Goal: Information Seeking & Learning: Learn about a topic

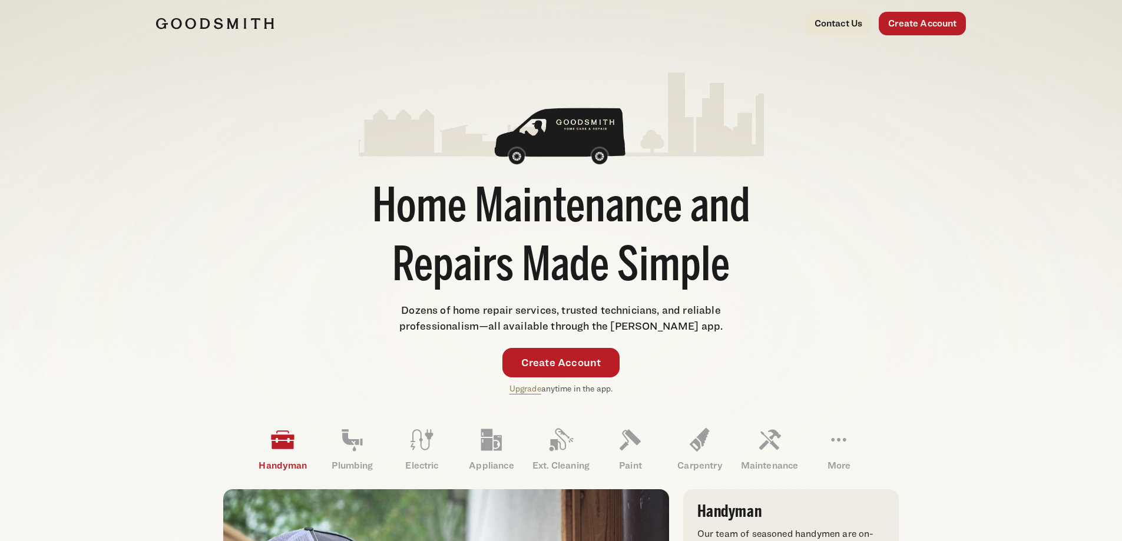
drag, startPoint x: 168, startPoint y: 293, endPoint x: 143, endPoint y: 62, distance: 232.9
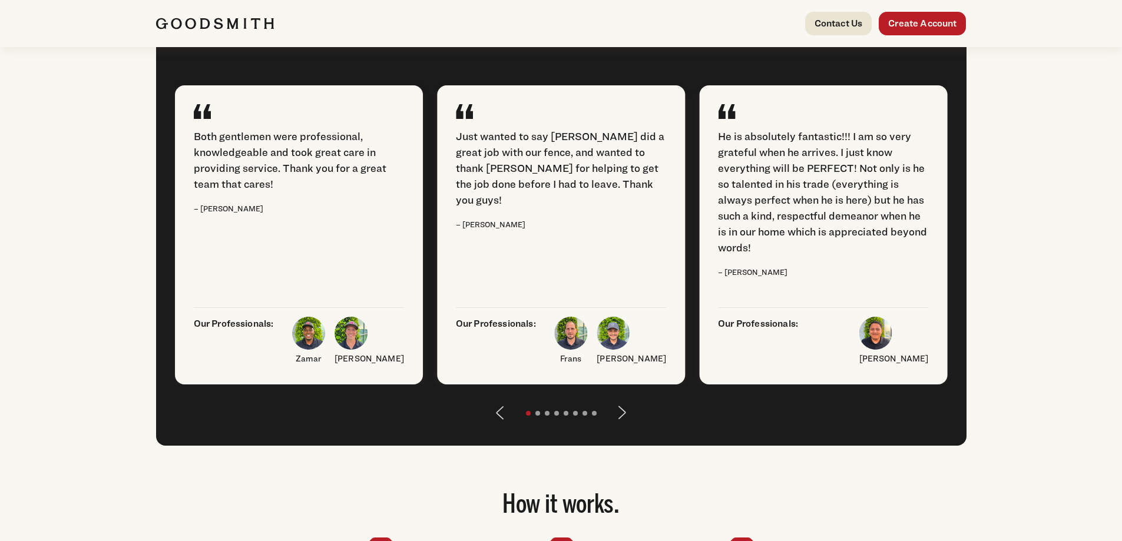
scroll to position [1473, 0]
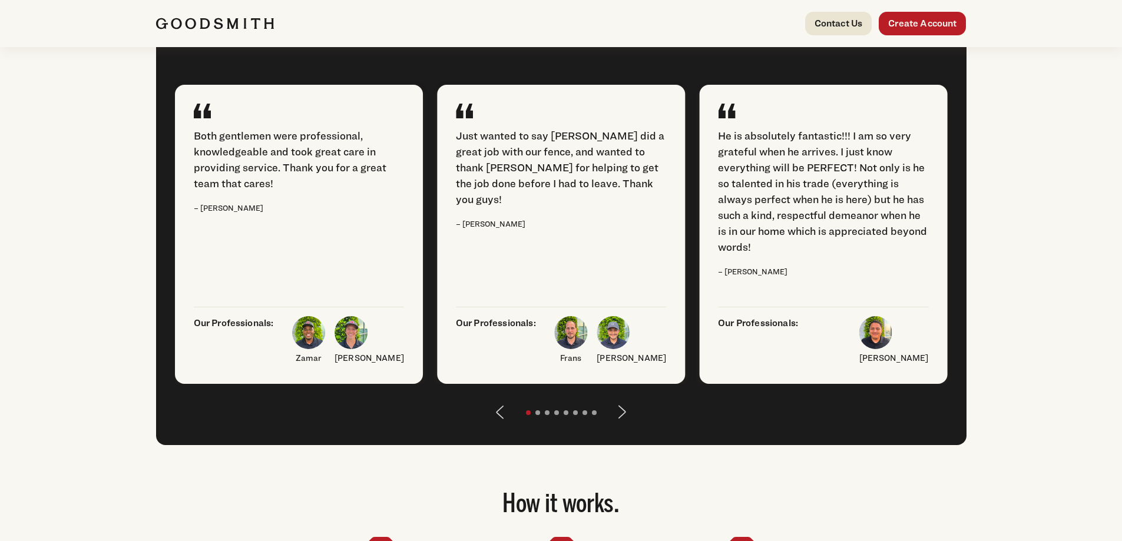
click at [630, 349] on img at bounding box center [613, 332] width 33 height 33
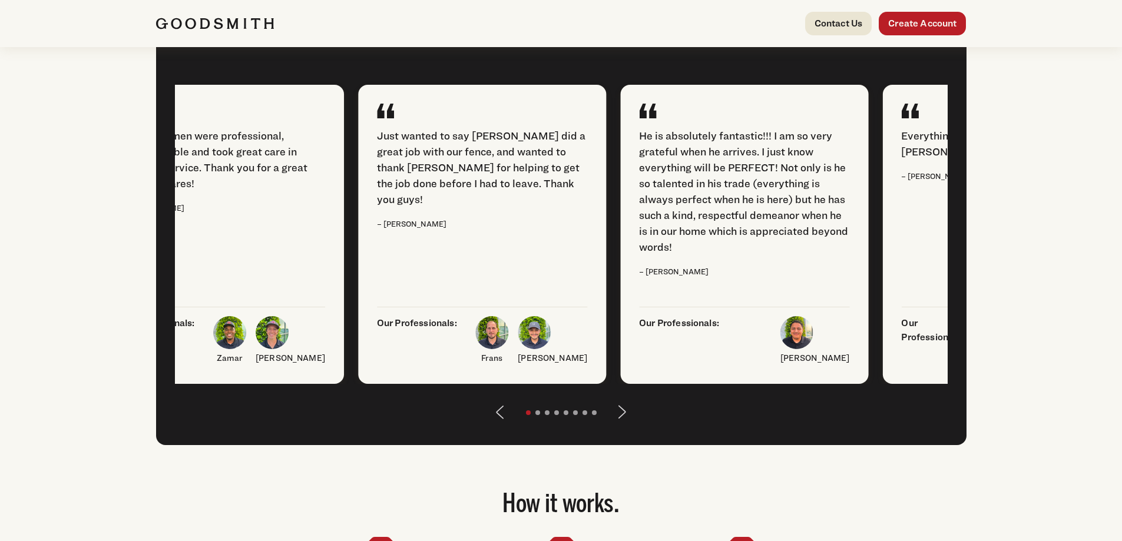
click at [551, 349] on img at bounding box center [534, 332] width 33 height 33
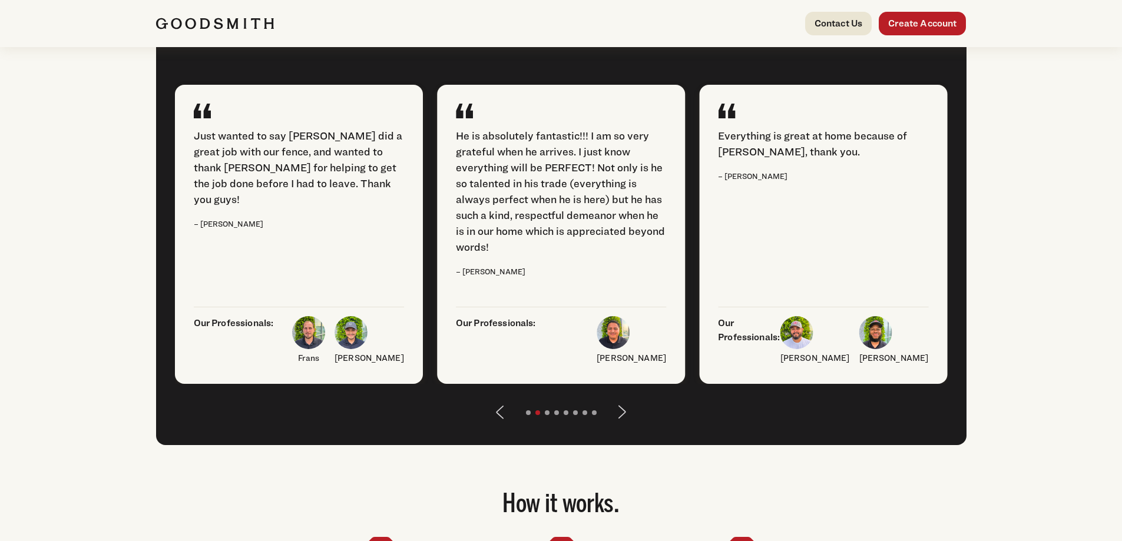
click at [685, 357] on div "He is absolutely fantastic!!! I am so very grateful when he arrives. I just kno…" at bounding box center [561, 234] width 248 height 299
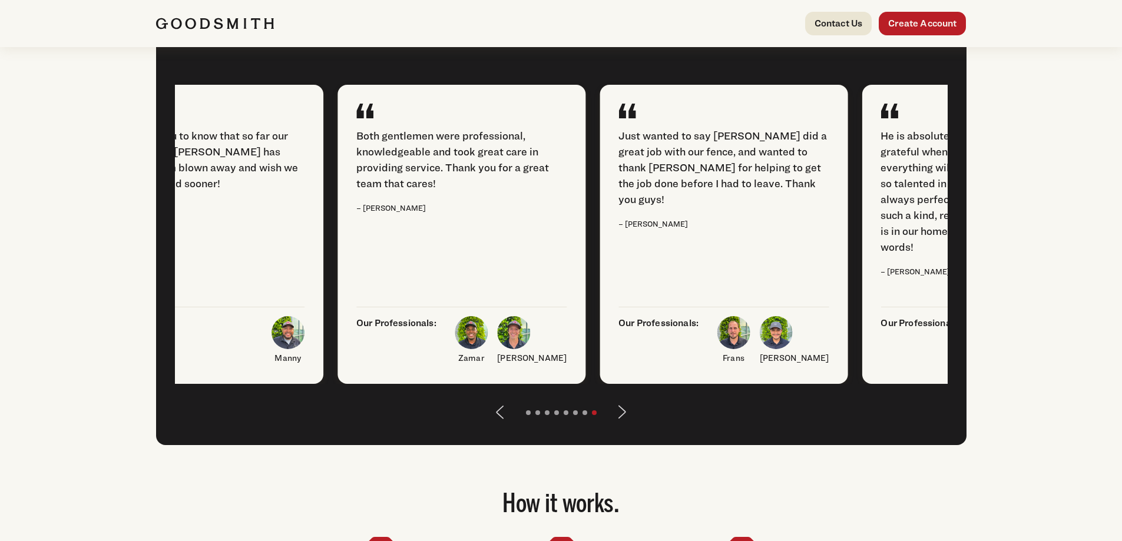
click at [600, 305] on div "Just wanted to say [PERSON_NAME] did a great job with our fence, and wanted to …" at bounding box center [724, 234] width 248 height 299
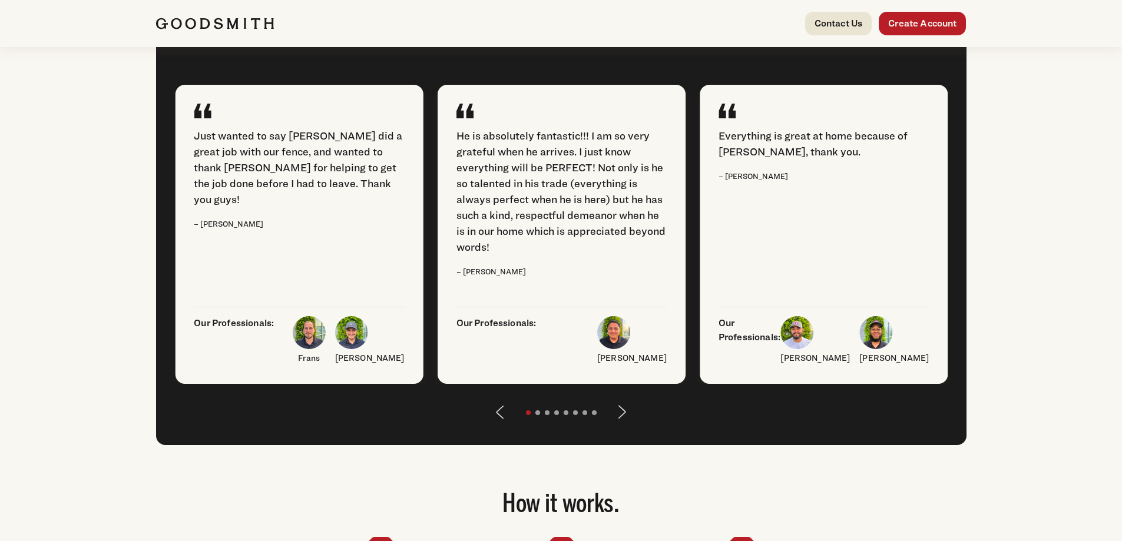
click at [438, 296] on div "He is absolutely fantastic!!! I am so very grateful when he arrives. I just kno…" at bounding box center [562, 234] width 248 height 299
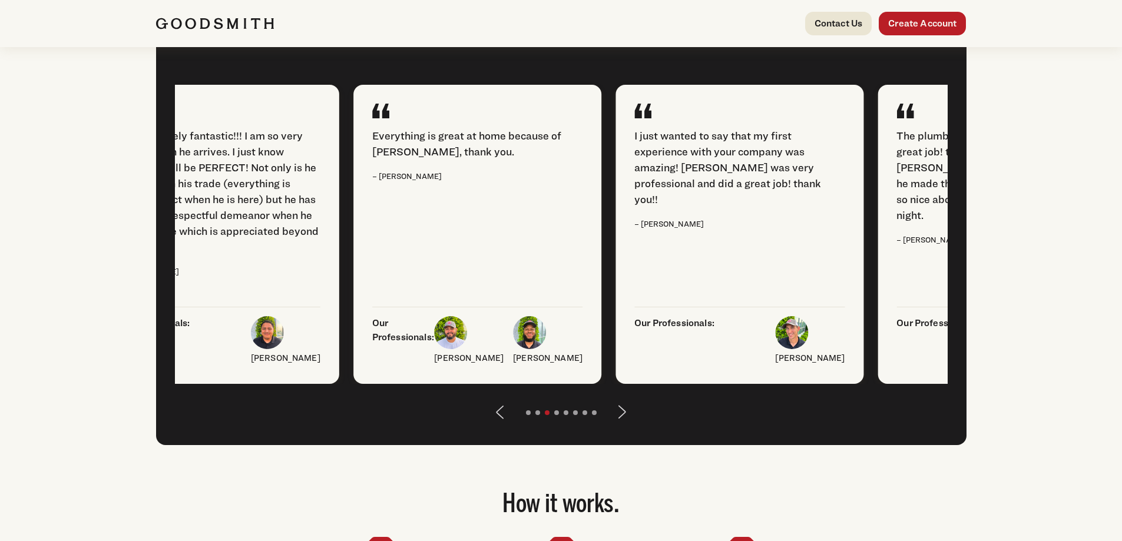
click at [616, 288] on div "I just wanted to say that my first experience with your company was amazing! [P…" at bounding box center [740, 234] width 248 height 299
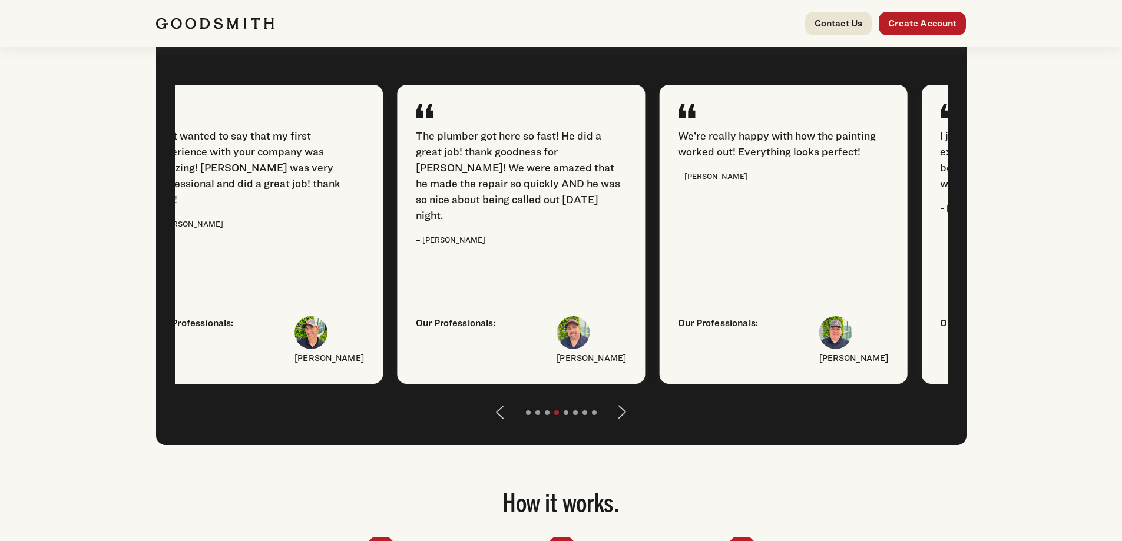
click at [400, 296] on div "The plumber got here so fast! He did a great job! thank goodness for [PERSON_NA…" at bounding box center [521, 234] width 248 height 299
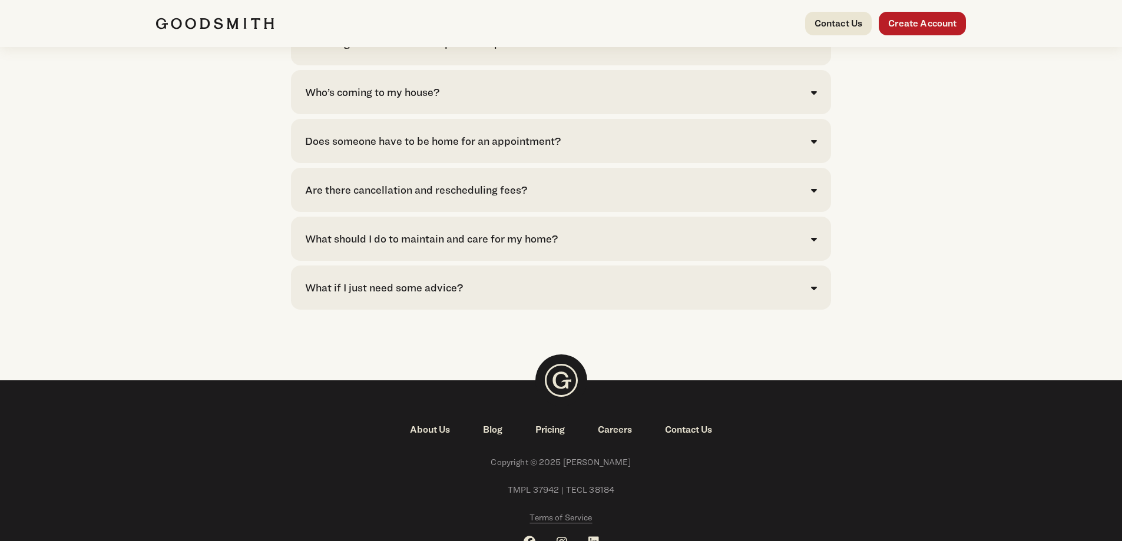
scroll to position [2681, 0]
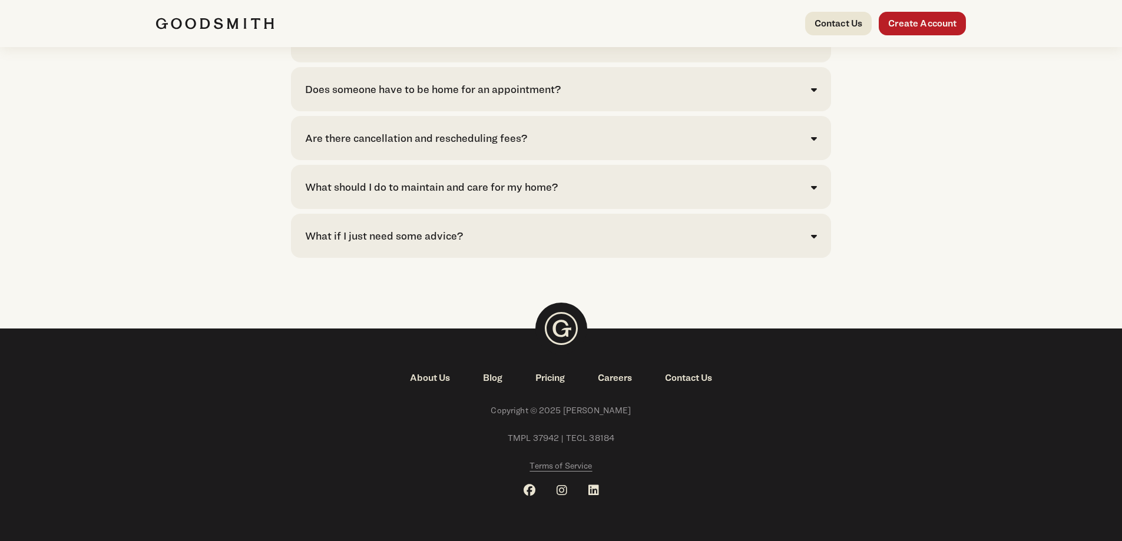
click at [557, 378] on link "Pricing" at bounding box center [550, 378] width 62 height 14
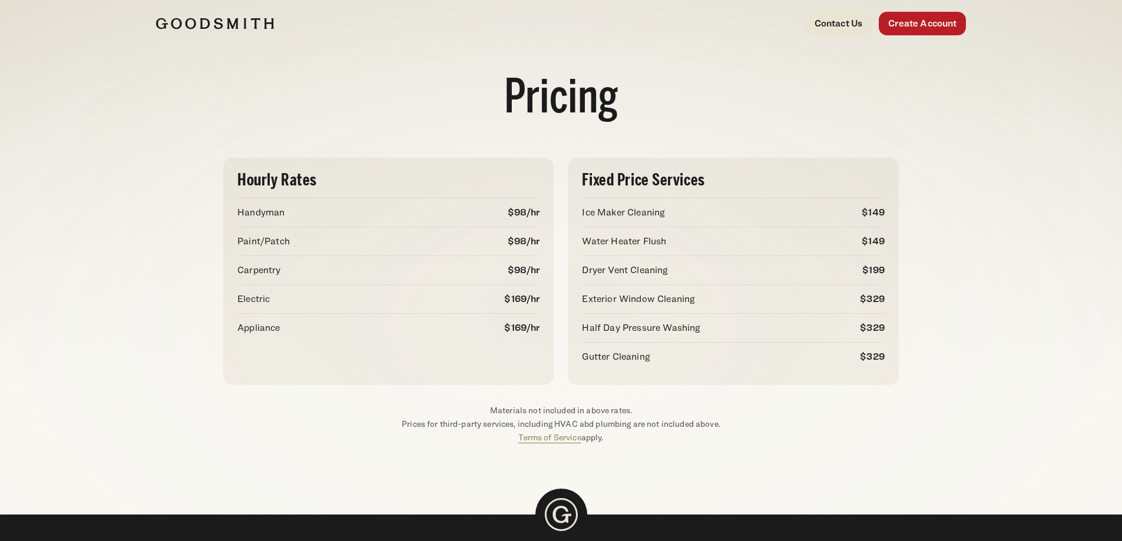
click at [260, 23] on img at bounding box center [215, 24] width 118 height 12
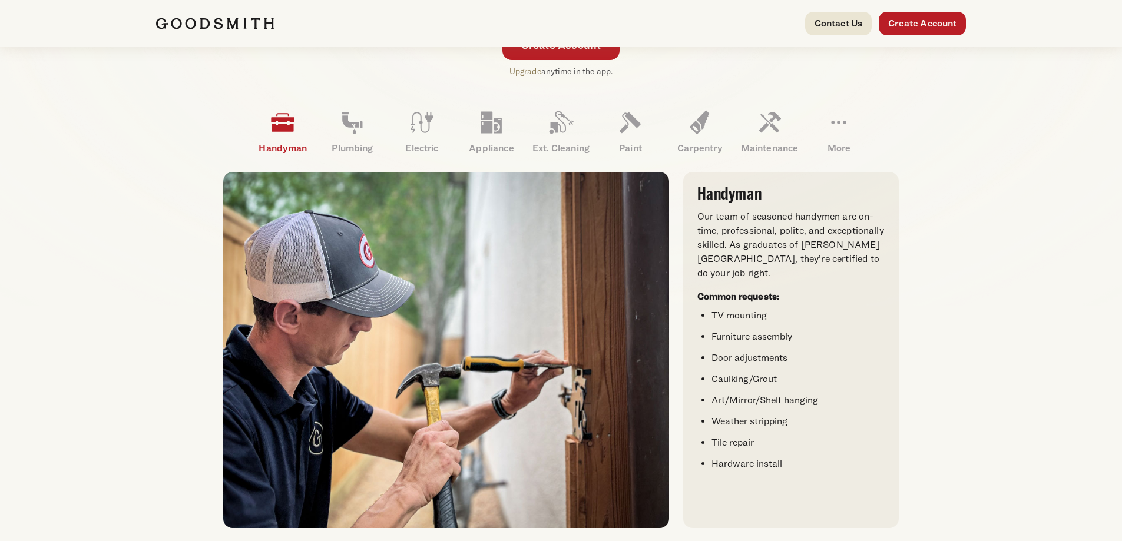
scroll to position [154, 0]
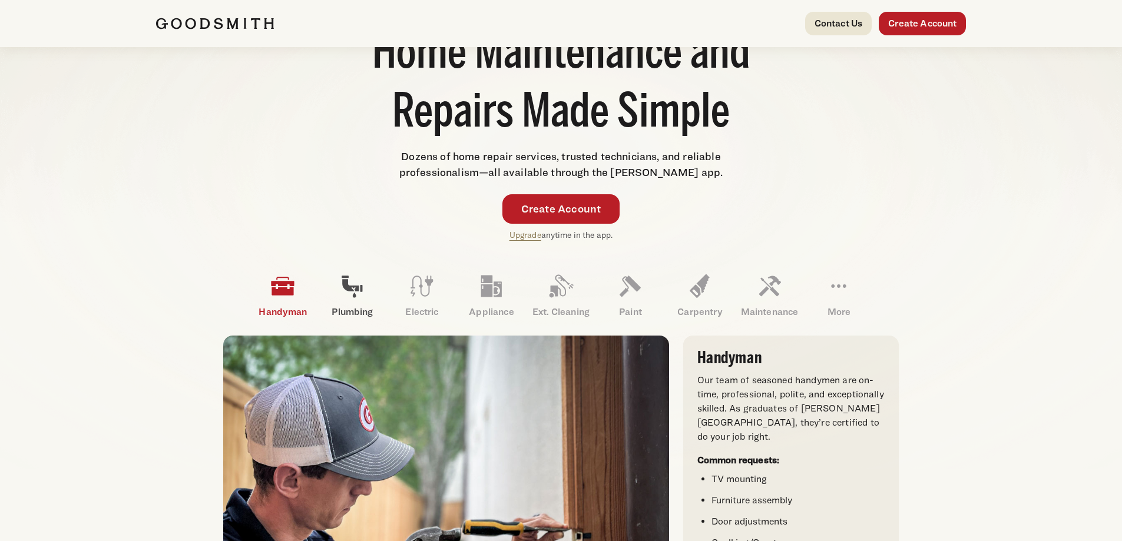
click at [346, 280] on icon at bounding box center [352, 287] width 21 height 22
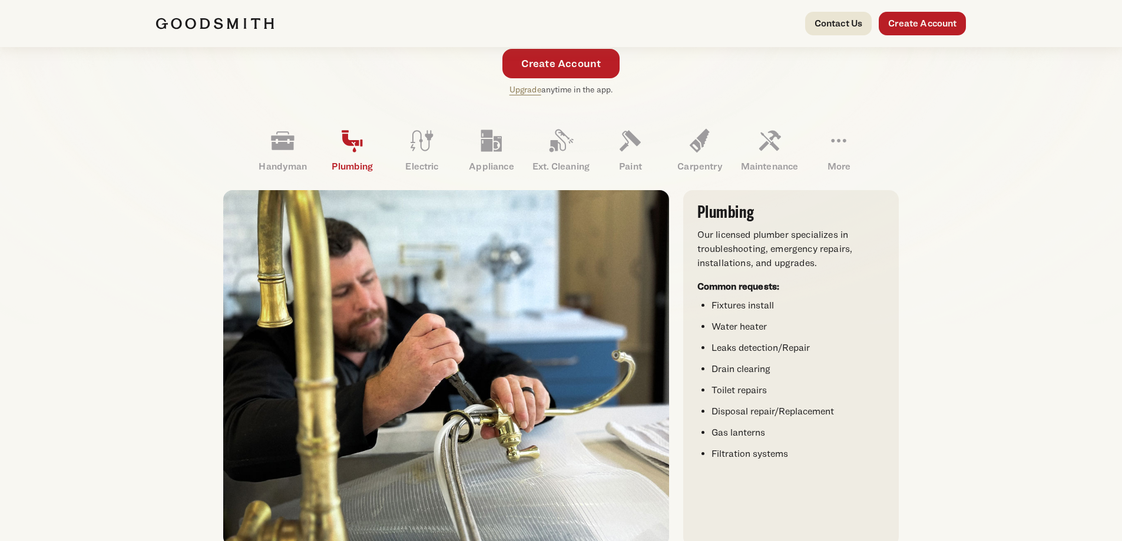
scroll to position [272, 0]
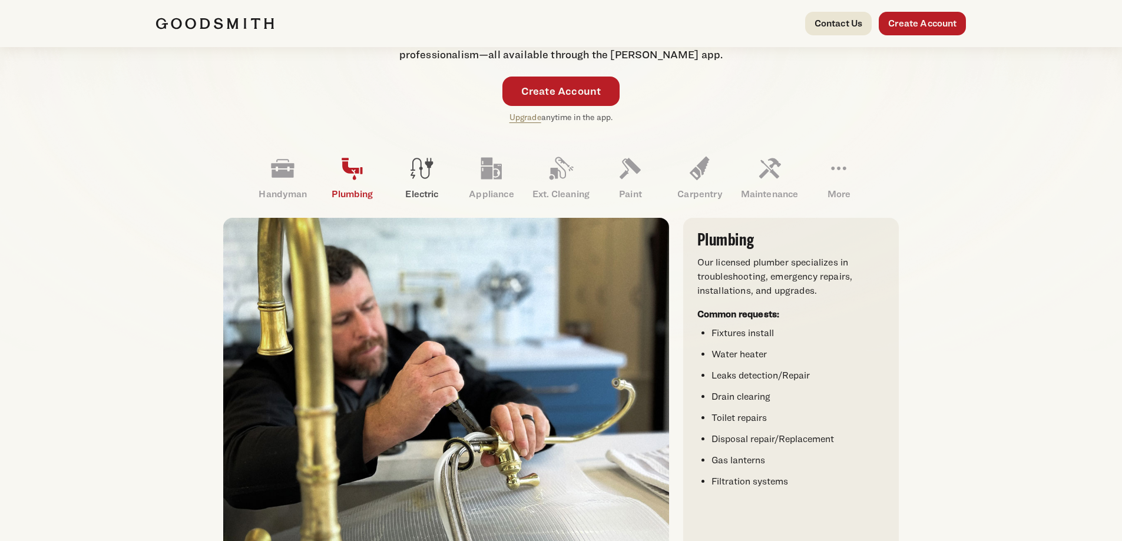
click at [416, 171] on icon at bounding box center [422, 168] width 28 height 28
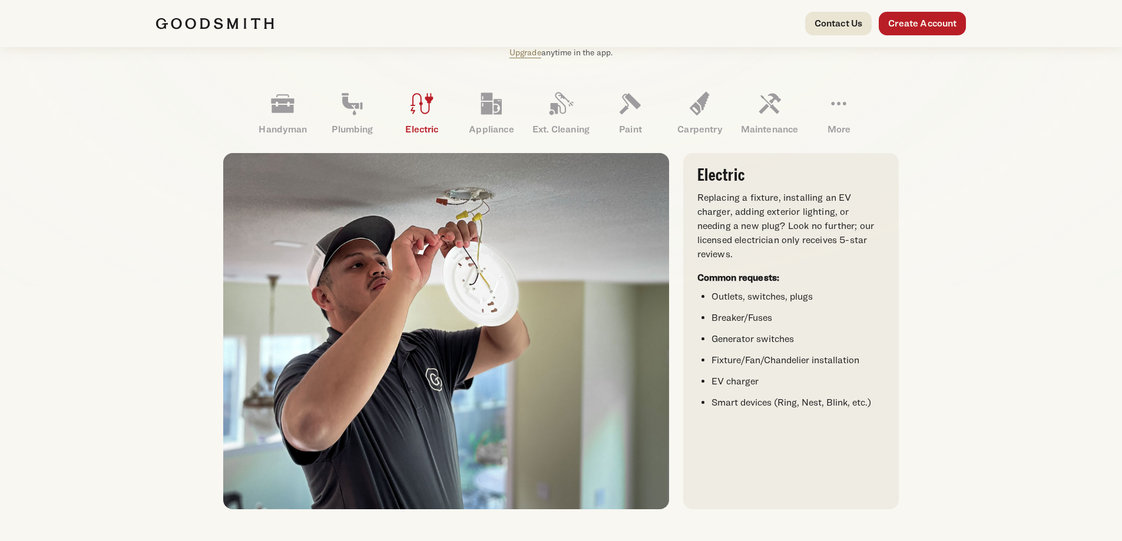
scroll to position [330, 0]
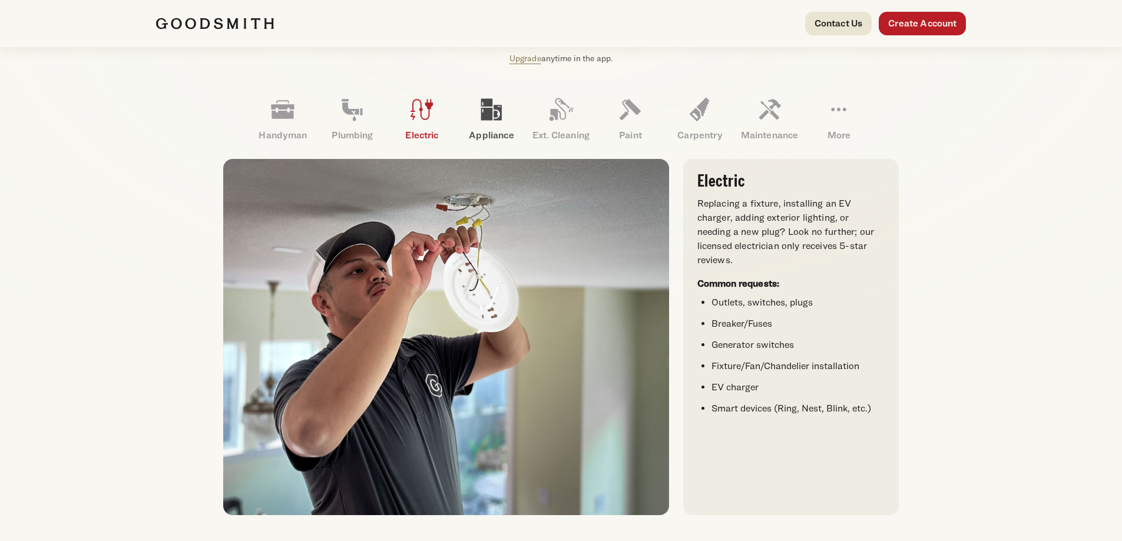
click at [479, 121] on icon at bounding box center [491, 109] width 28 height 28
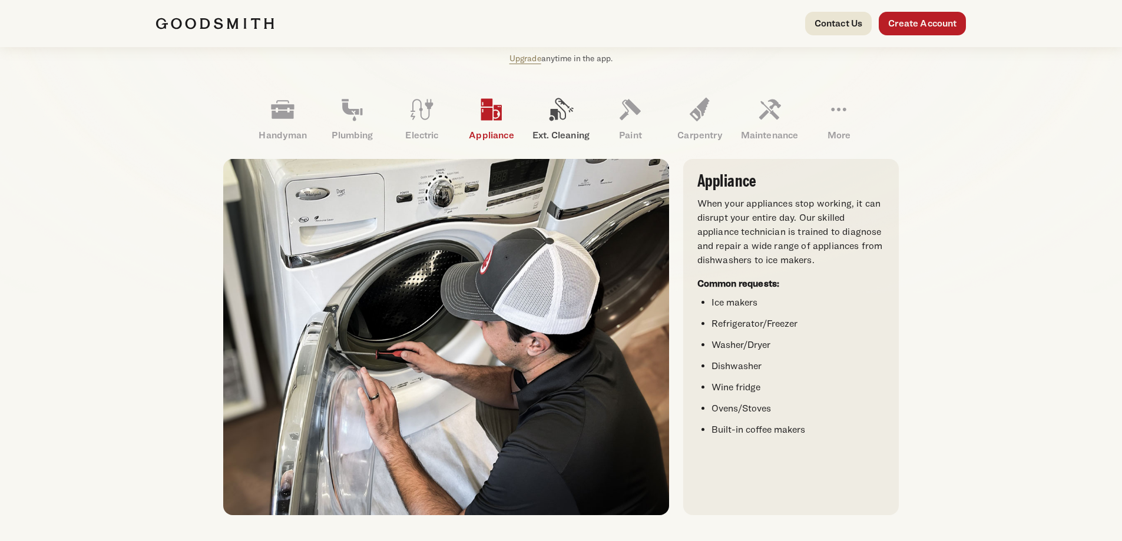
click at [557, 123] on icon at bounding box center [561, 109] width 28 height 28
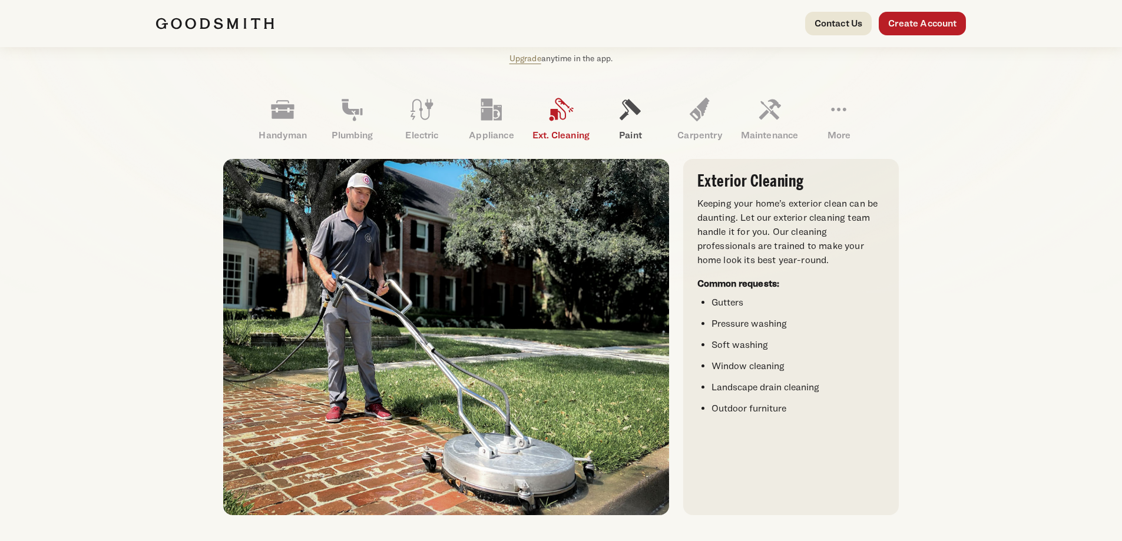
click at [643, 115] on icon at bounding box center [630, 109] width 28 height 28
